Goal: Task Accomplishment & Management: Complete application form

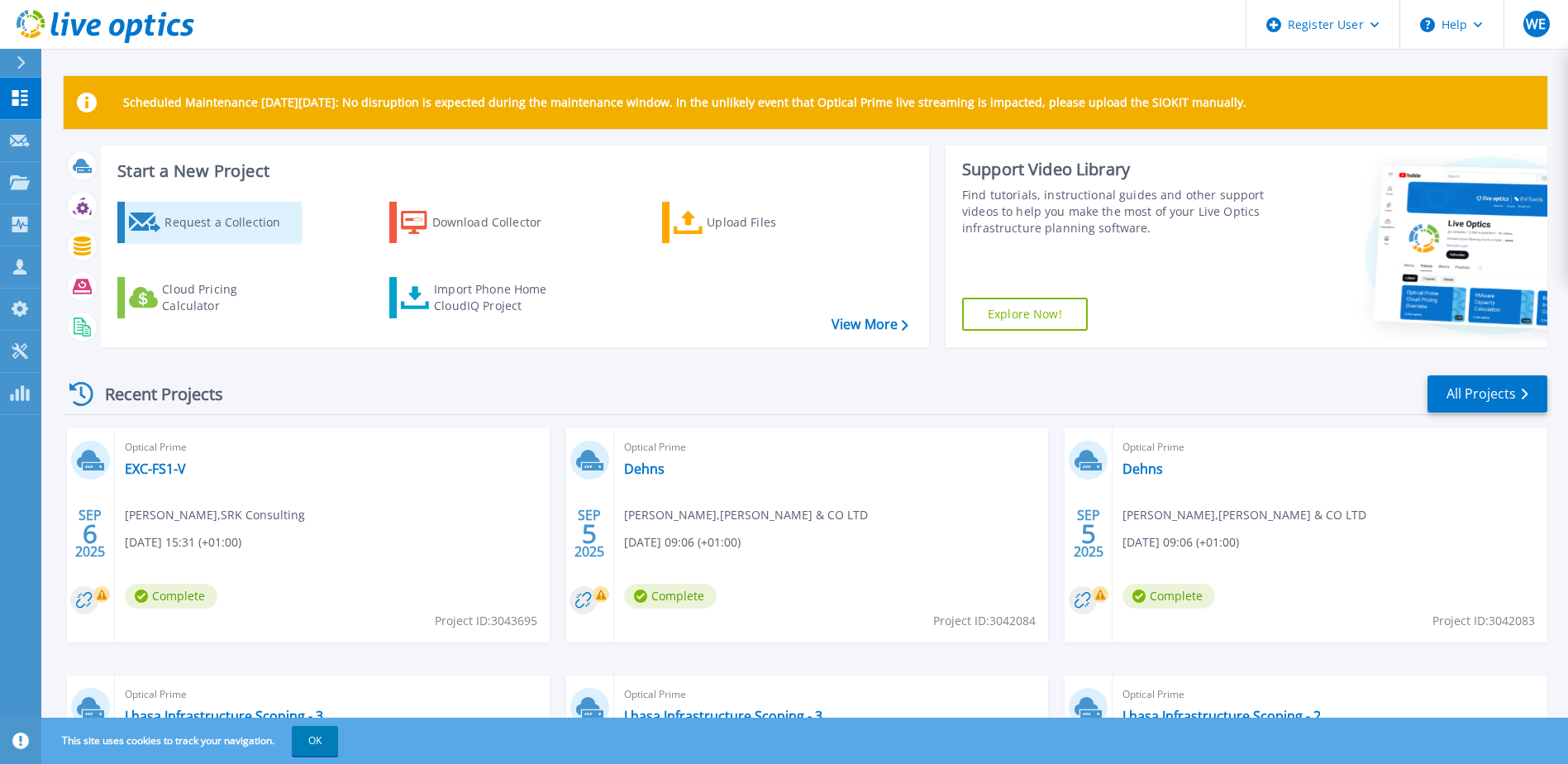
click at [208, 231] on div "Request a Collection" at bounding box center [230, 221] width 132 height 33
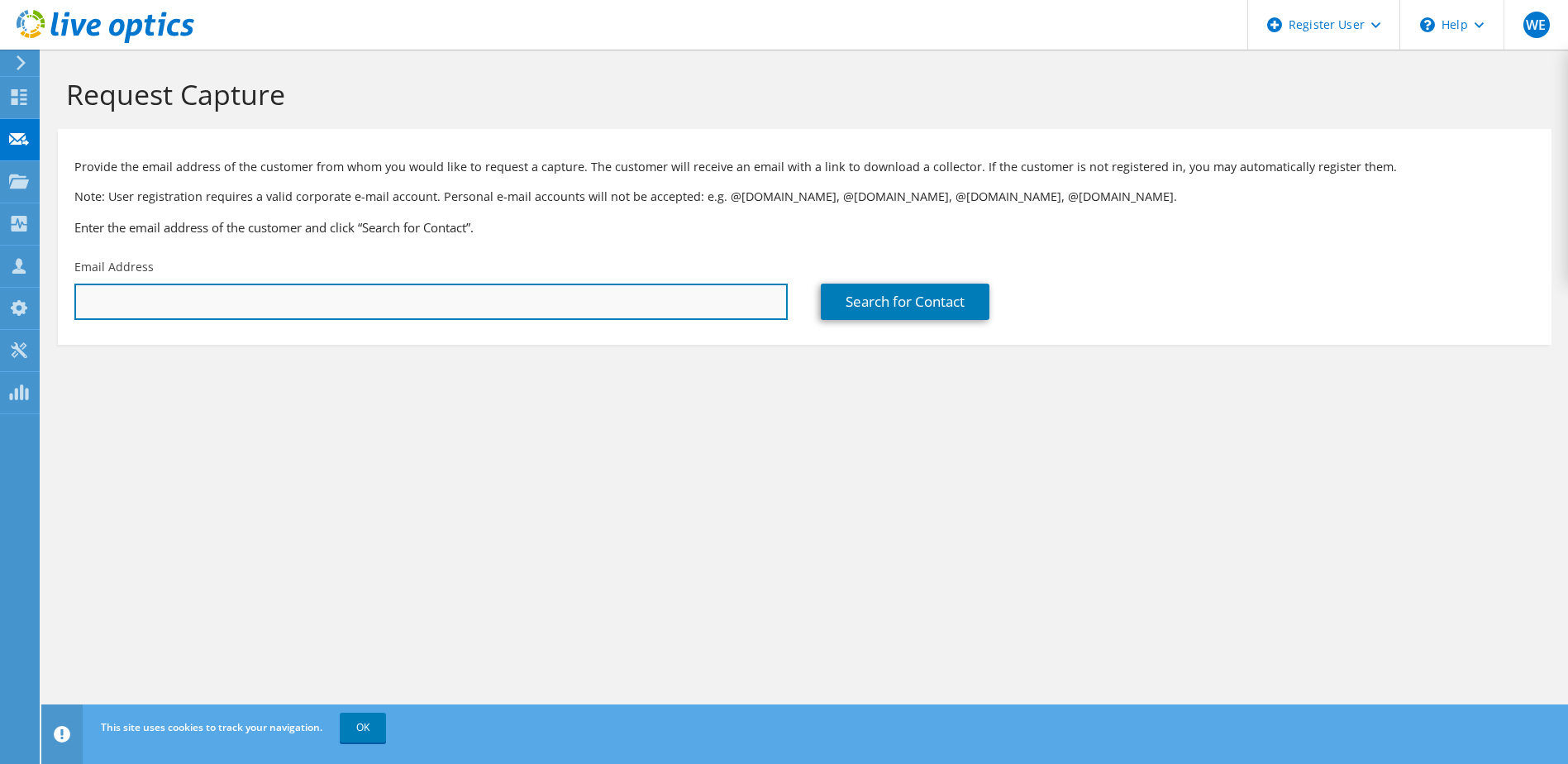
click at [568, 289] on input "text" at bounding box center [431, 301] width 713 height 36
paste input "[PERSON_NAME][EMAIL_ADDRESS][PERSON_NAME][DOMAIN_NAME]"
type input "[PERSON_NAME][EMAIL_ADDRESS][PERSON_NAME][DOMAIN_NAME]"
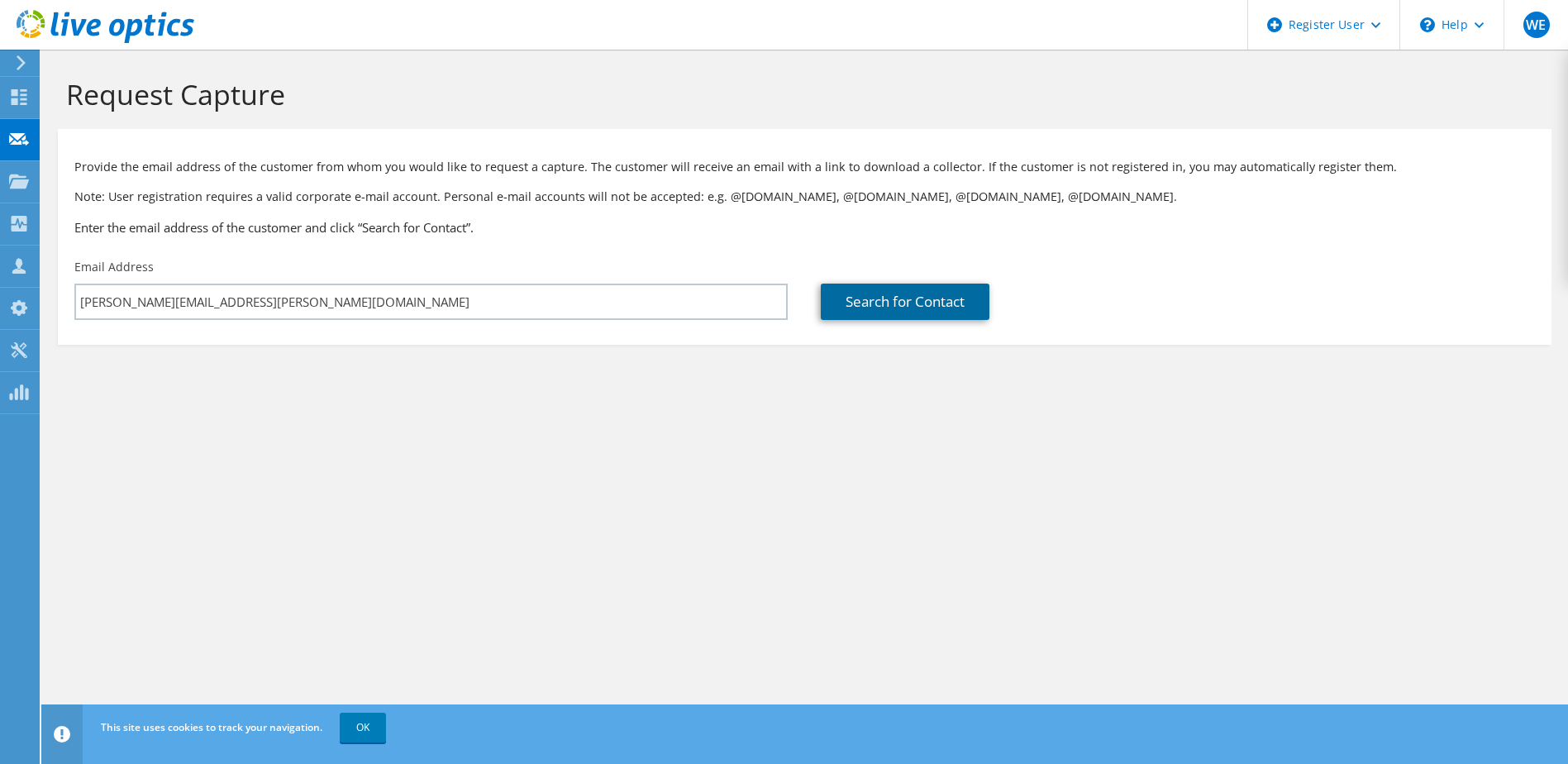
click at [926, 307] on link "Search for Contact" at bounding box center [904, 301] width 169 height 36
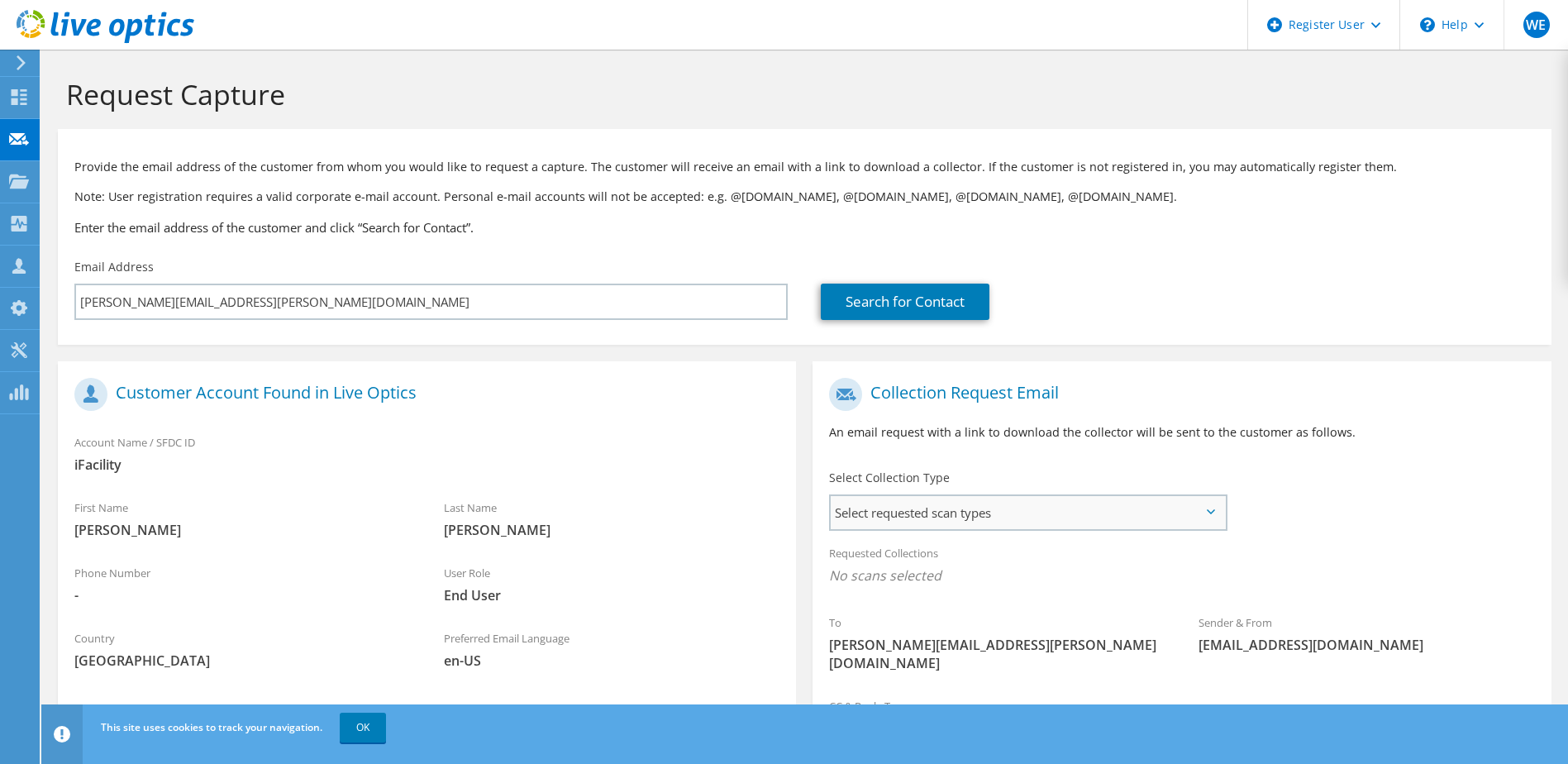
click at [898, 520] on span "Select requested scan types" at bounding box center [1027, 512] width 394 height 33
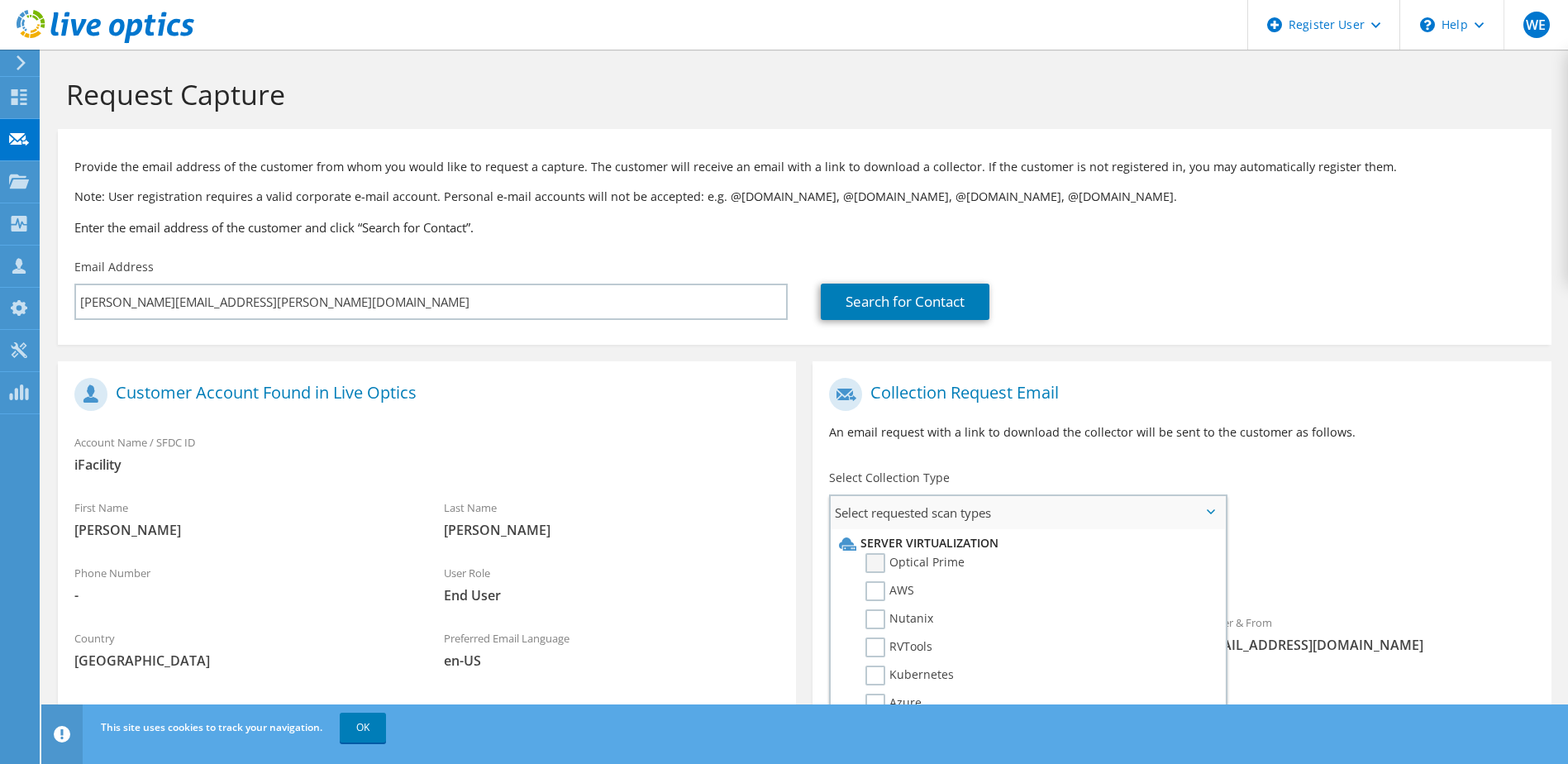
click at [881, 558] on label "Optical Prime" at bounding box center [915, 563] width 99 height 19
click at [0, 0] on input "Optical Prime" at bounding box center [0, 0] width 0 height 0
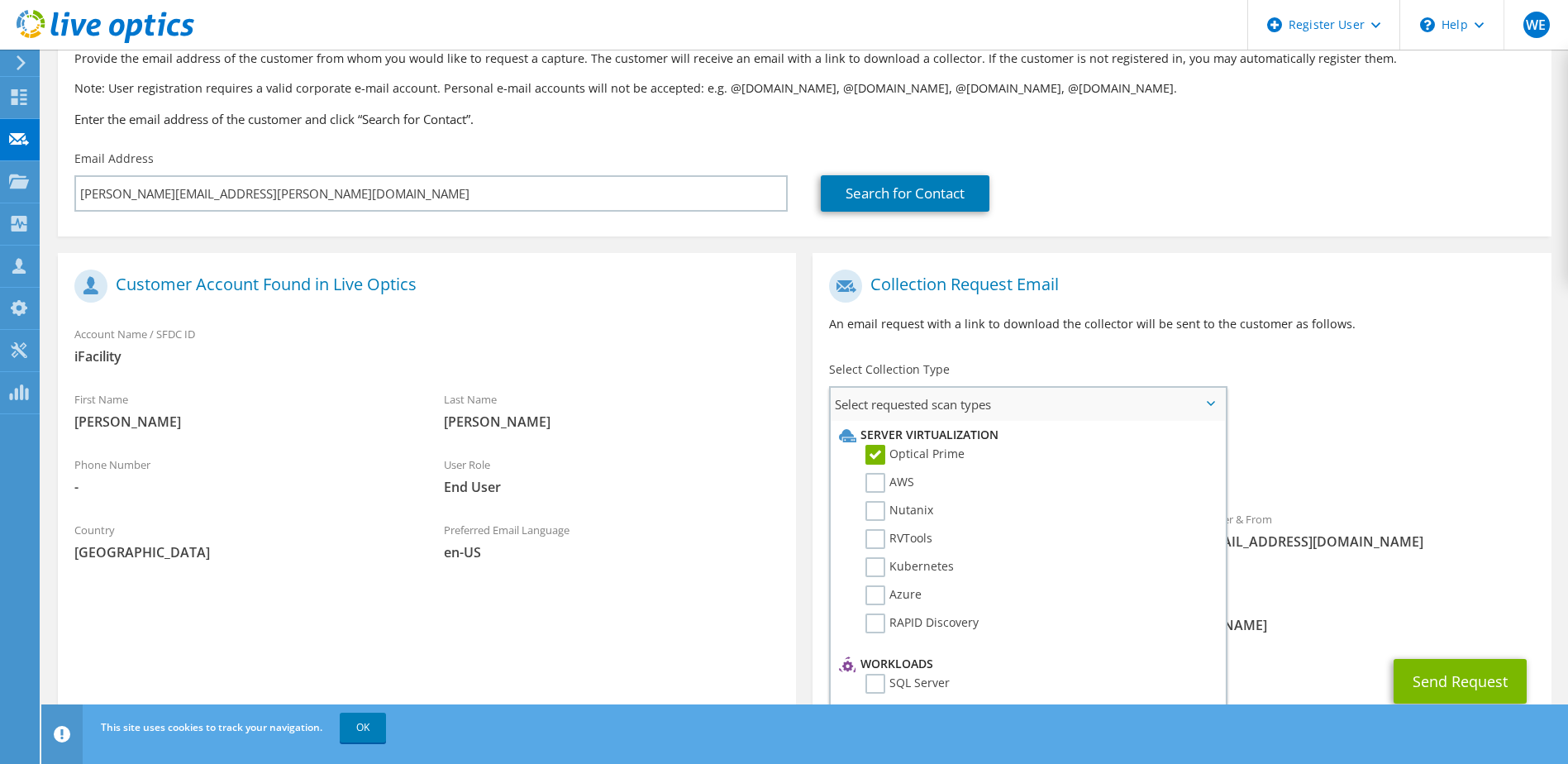
scroll to position [146, 0]
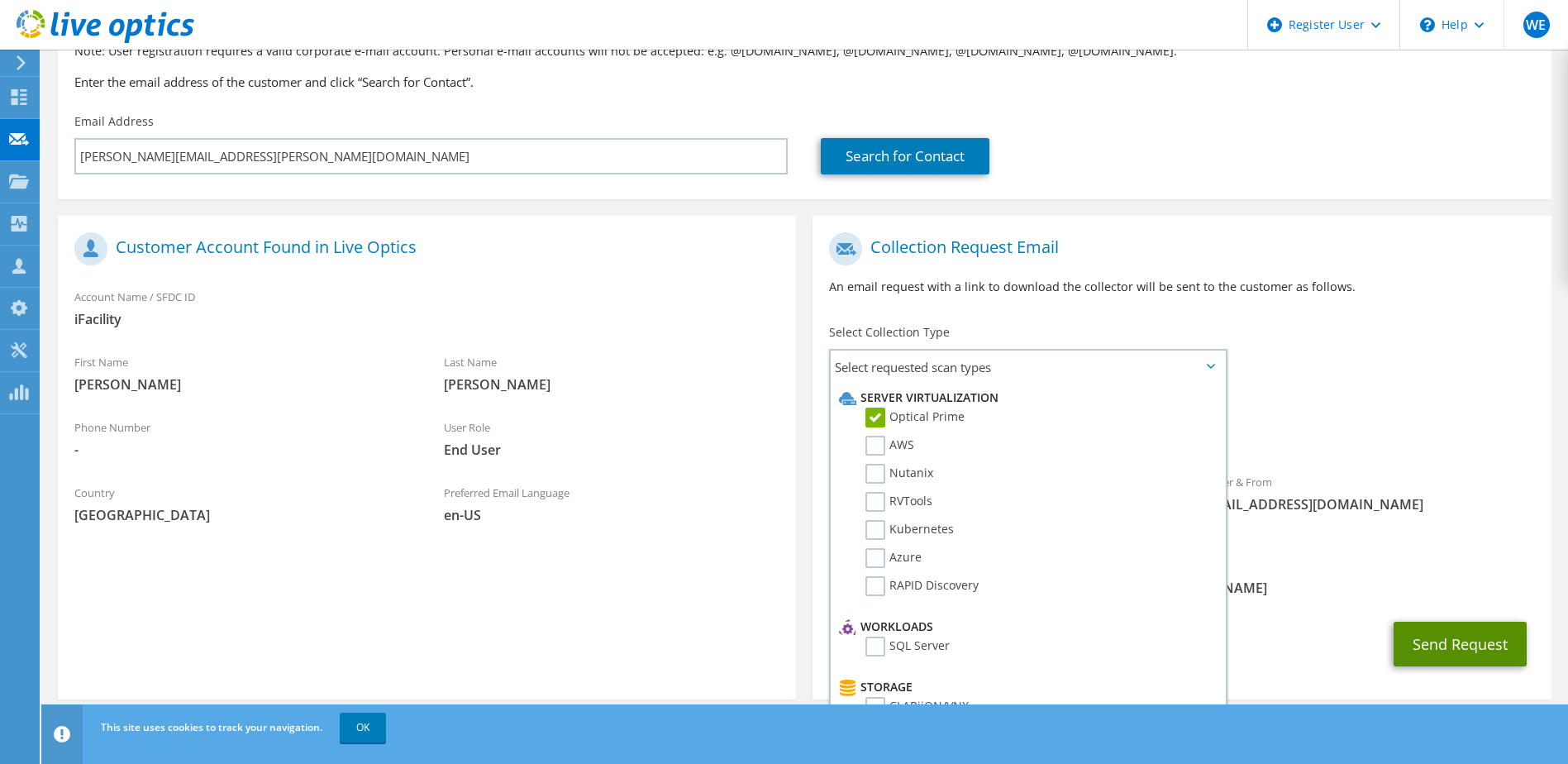
click at [1493, 632] on button "Send Request" at bounding box center [1459, 643] width 133 height 45
